Goal: Information Seeking & Learning: Learn about a topic

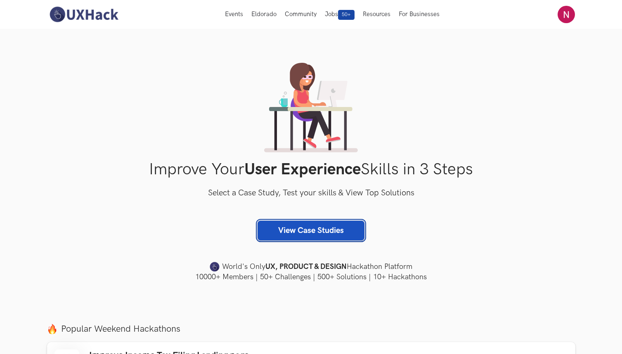
click at [307, 226] on link "View Case Studies" at bounding box center [310, 230] width 107 height 20
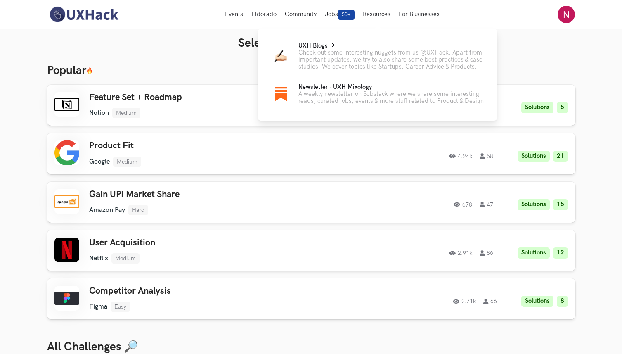
click at [361, 61] on p "Check out some interesting nuggets from us @UXHack. Apart from important update…" at bounding box center [391, 59] width 186 height 21
